Goal: Information Seeking & Learning: Find specific fact

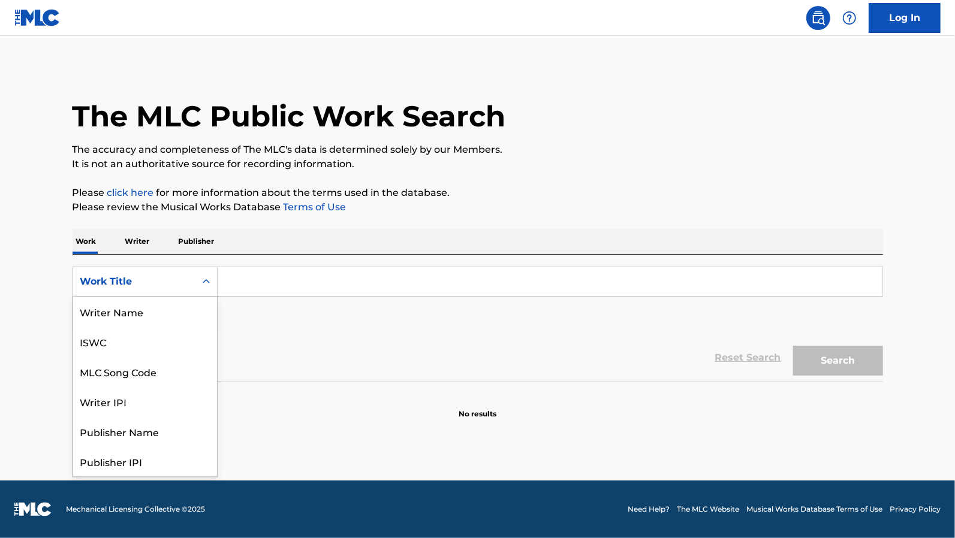
click at [140, 280] on div "Work Title" at bounding box center [134, 281] width 108 height 14
click at [143, 249] on p "Writer" at bounding box center [138, 241] width 32 height 25
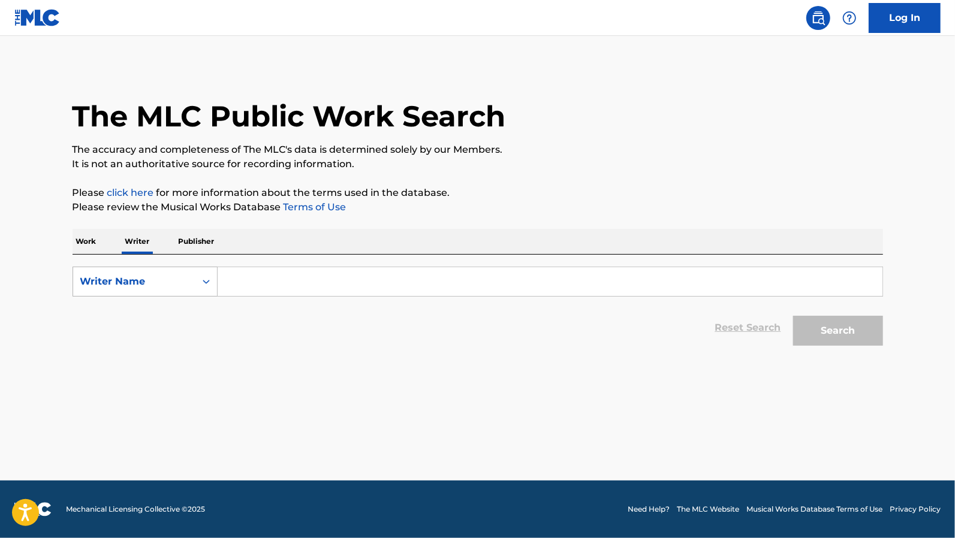
click at [149, 285] on div "Writer Name" at bounding box center [134, 281] width 108 height 14
click at [147, 310] on div "Writer IPI" at bounding box center [145, 312] width 144 height 30
click at [216, 282] on div "Search Form" at bounding box center [206, 282] width 22 height 22
click at [234, 280] on input "Search Form" at bounding box center [550, 281] width 665 height 29
paste input "01111489289"
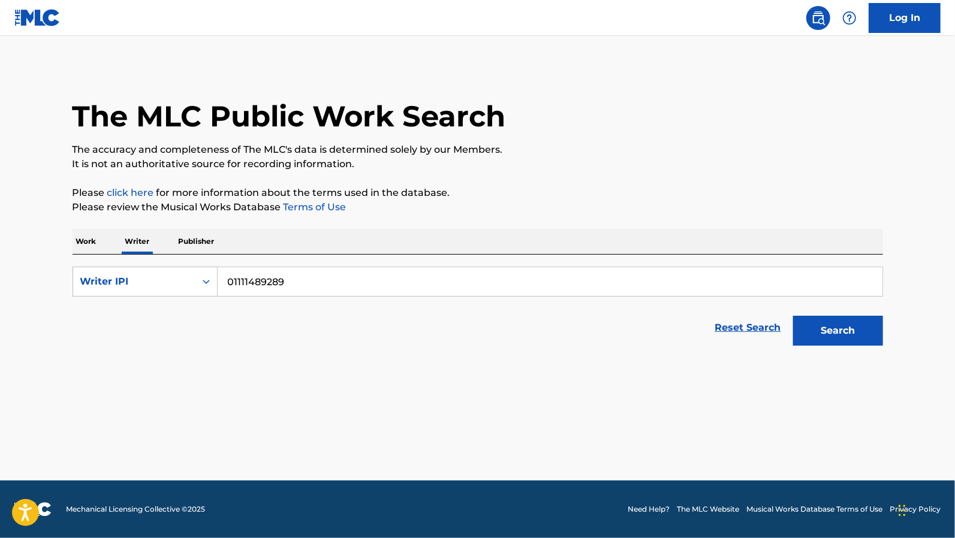
type input "01111489289"
click at [793, 316] on button "Search" at bounding box center [838, 331] width 90 height 30
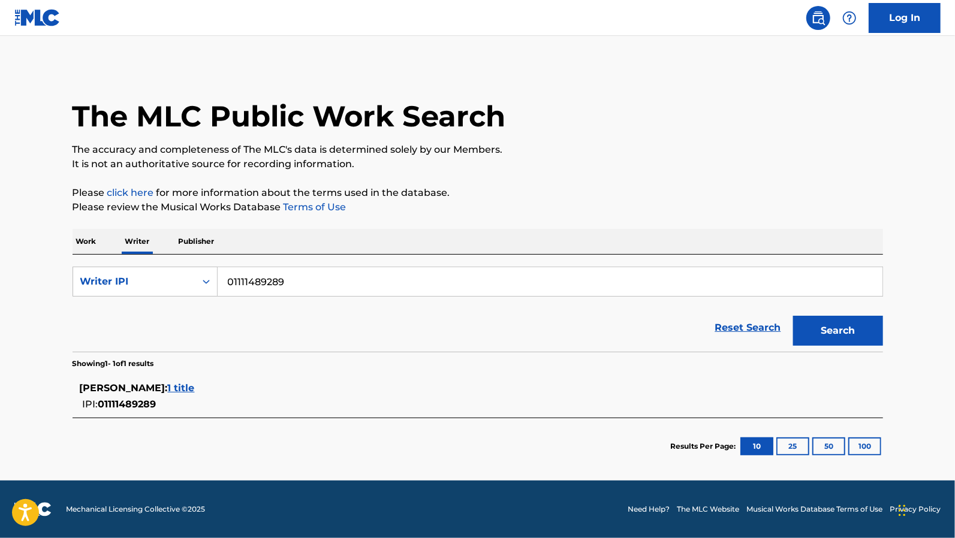
click at [192, 387] on span "1 title" at bounding box center [181, 387] width 27 height 11
